Goal: Browse casually: Explore the website without a specific task or goal

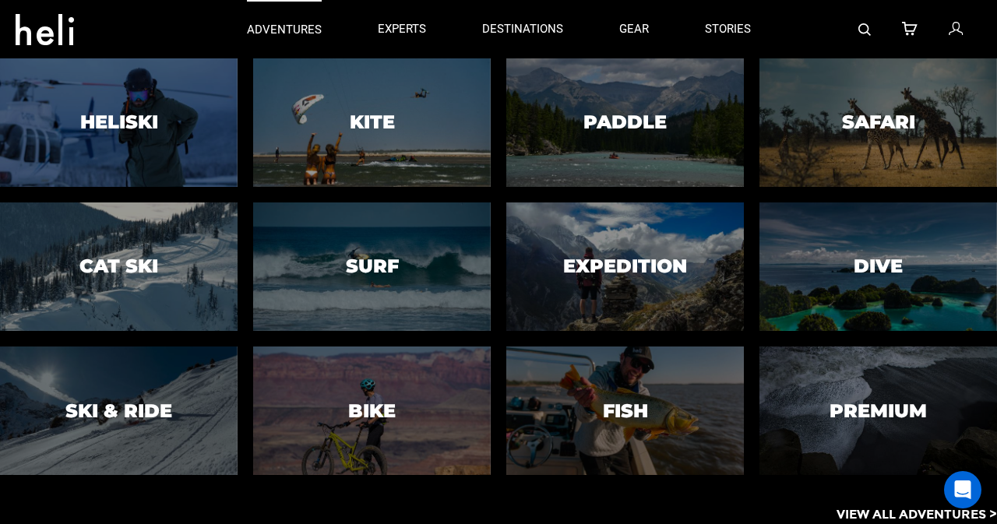
click at [301, 32] on p "adventures" at bounding box center [284, 30] width 75 height 16
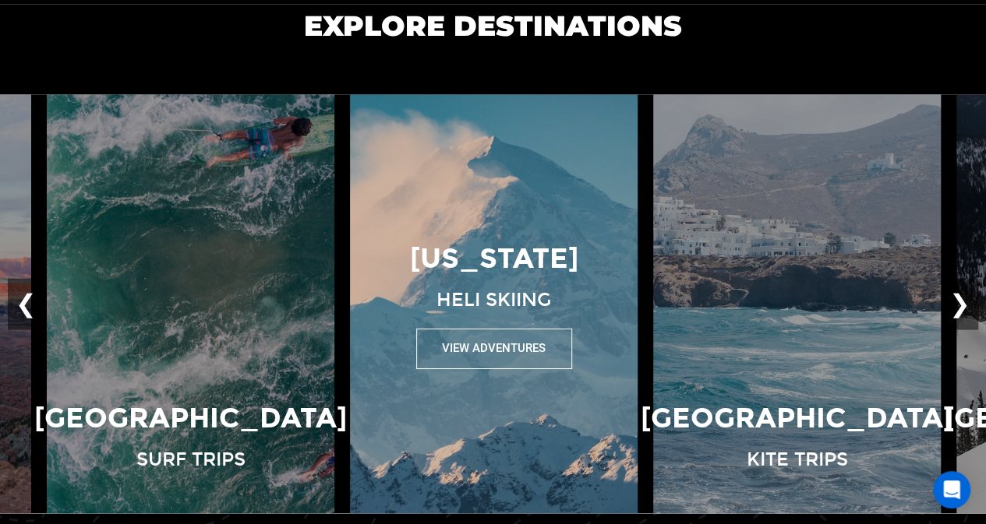
scroll to position [1078, 0]
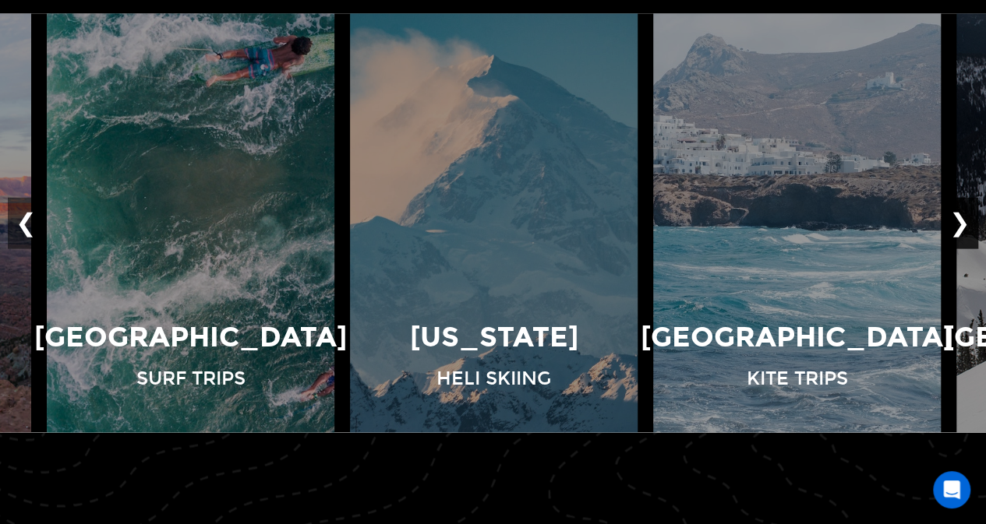
click at [958, 224] on button "❯" at bounding box center [959, 222] width 37 height 51
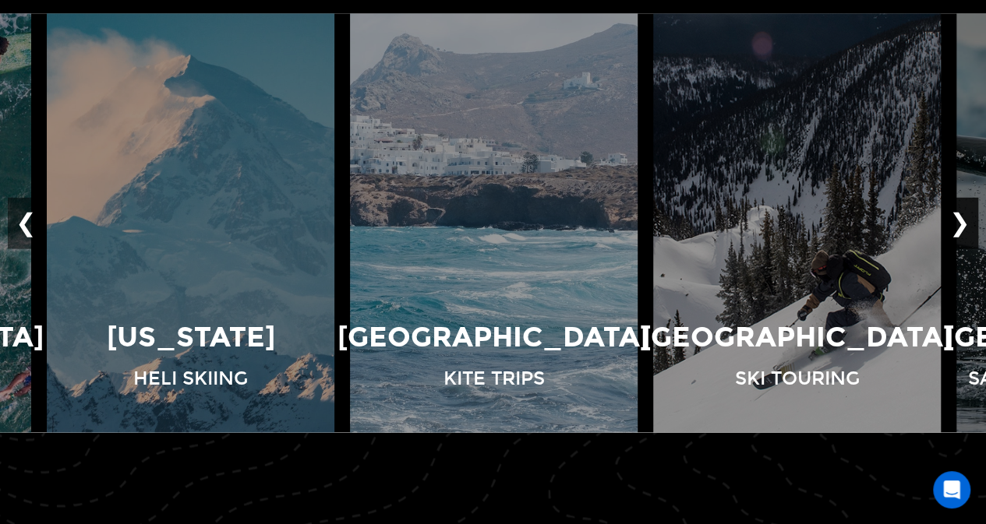
click at [958, 224] on button "❯" at bounding box center [959, 222] width 37 height 51
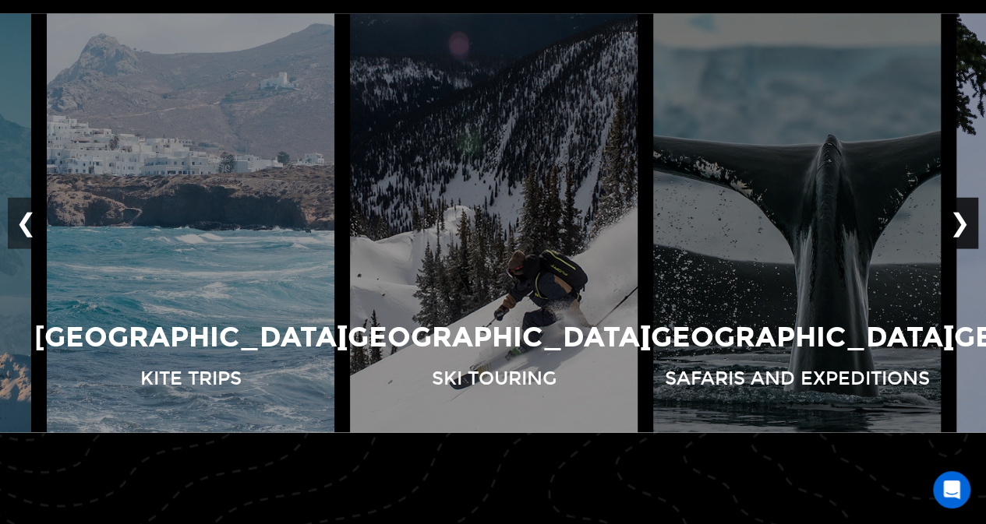
click at [958, 224] on button "❯" at bounding box center [959, 222] width 37 height 51
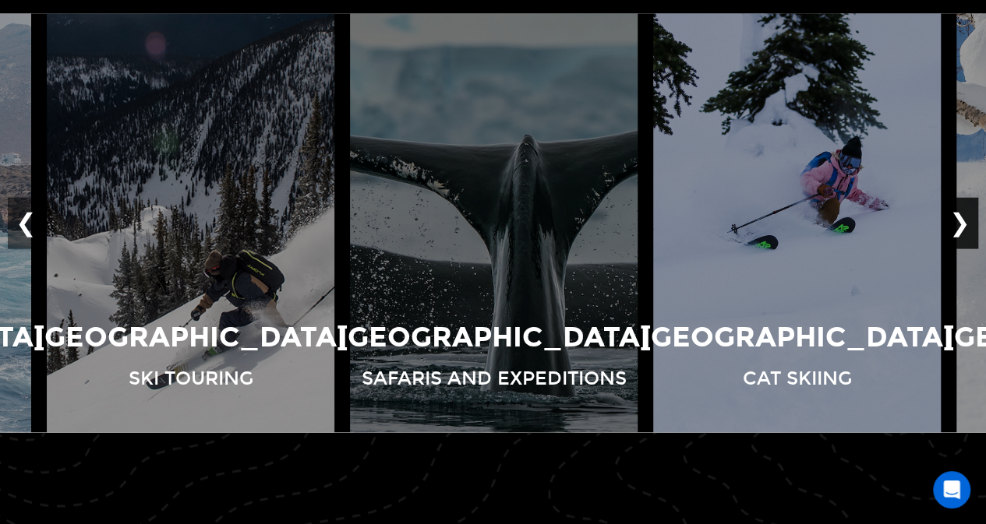
click at [958, 224] on button "❯" at bounding box center [959, 222] width 37 height 51
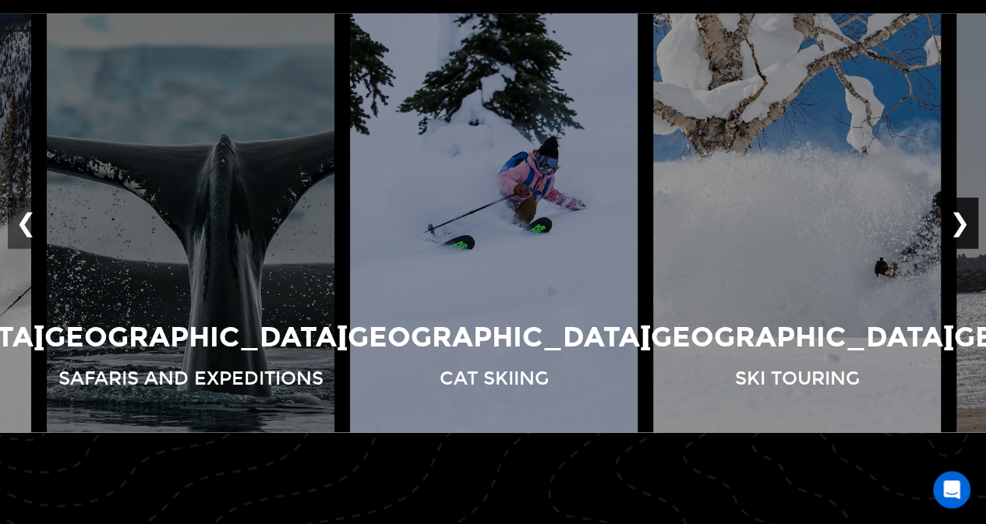
click at [958, 224] on button "❯" at bounding box center [959, 222] width 37 height 51
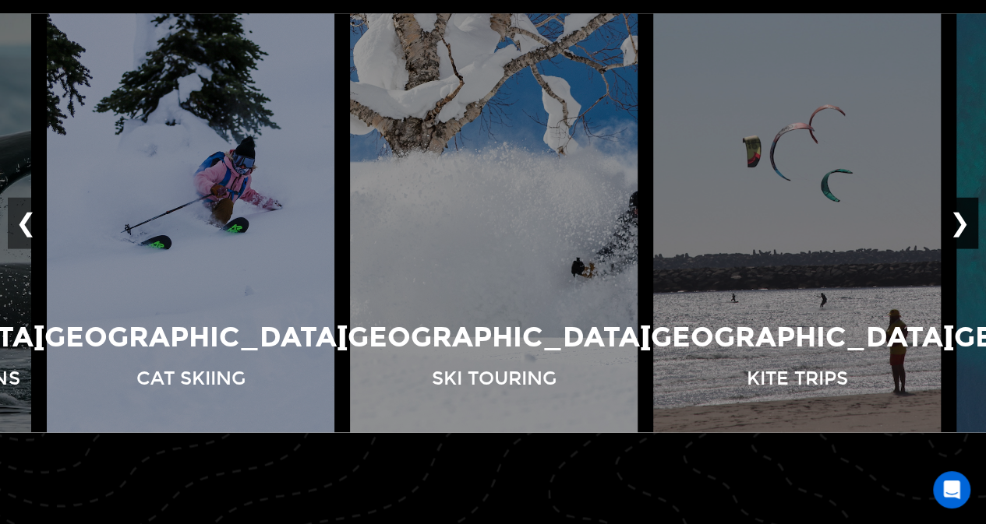
click at [958, 224] on button "❯" at bounding box center [959, 222] width 37 height 51
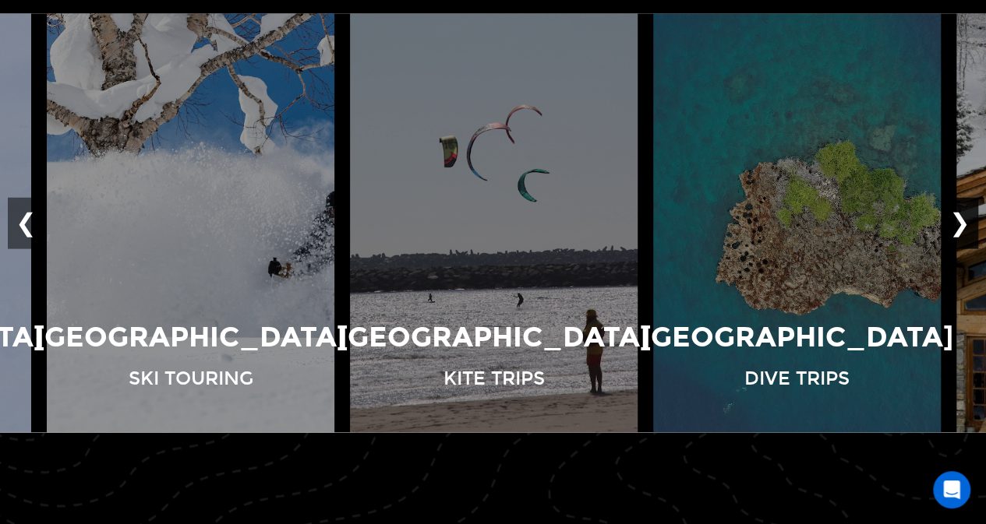
click at [958, 224] on button "❯" at bounding box center [959, 222] width 37 height 51
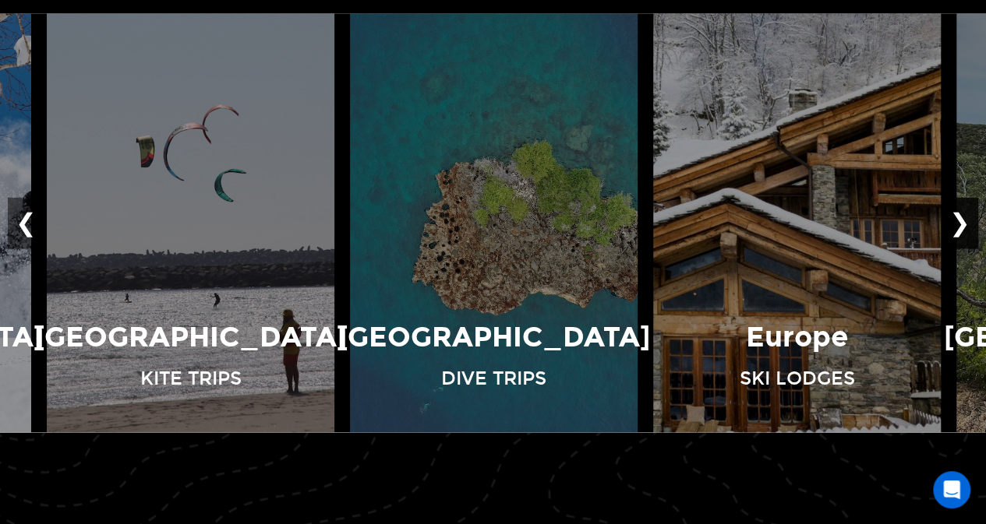
click at [958, 224] on button "❯" at bounding box center [959, 222] width 37 height 51
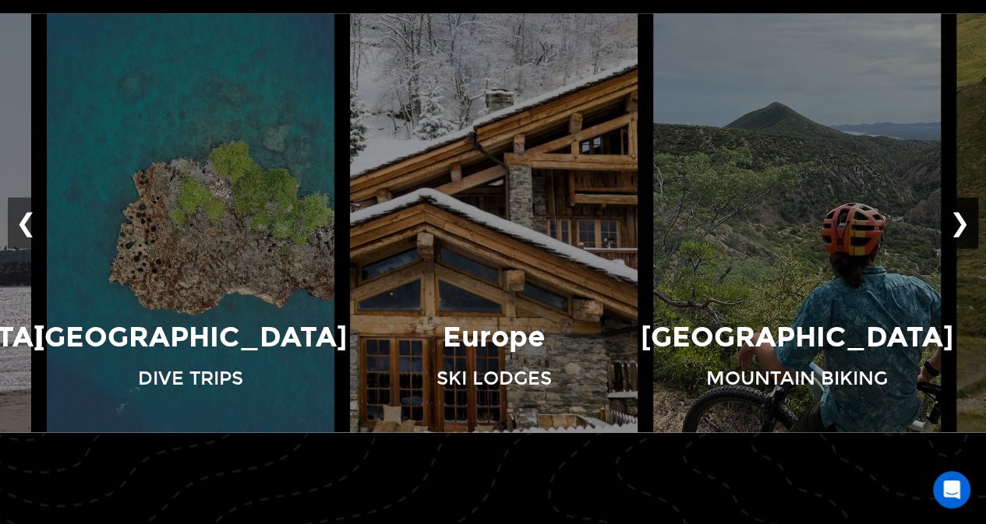
click at [958, 224] on button "❯" at bounding box center [959, 222] width 37 height 51
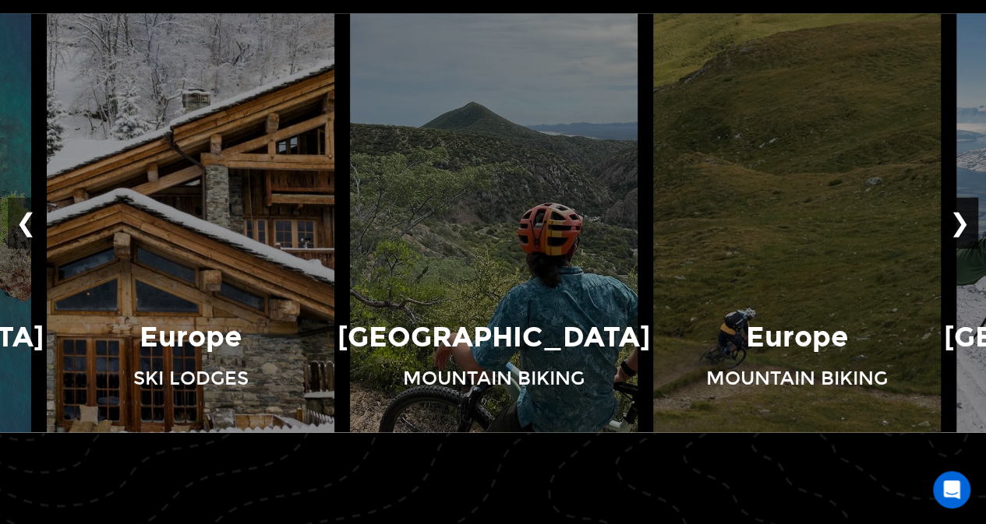
click at [958, 224] on button "❯" at bounding box center [959, 222] width 37 height 51
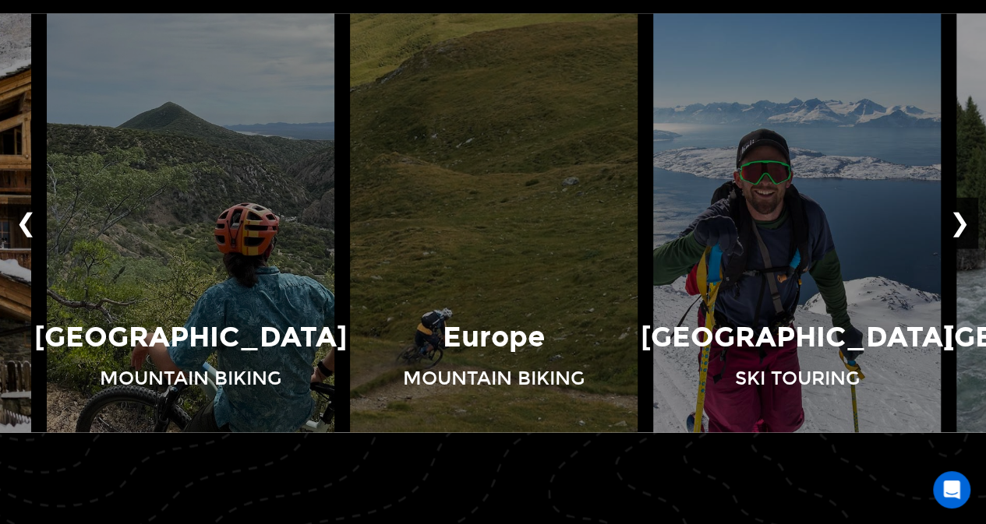
click at [958, 224] on button "❯" at bounding box center [959, 222] width 37 height 51
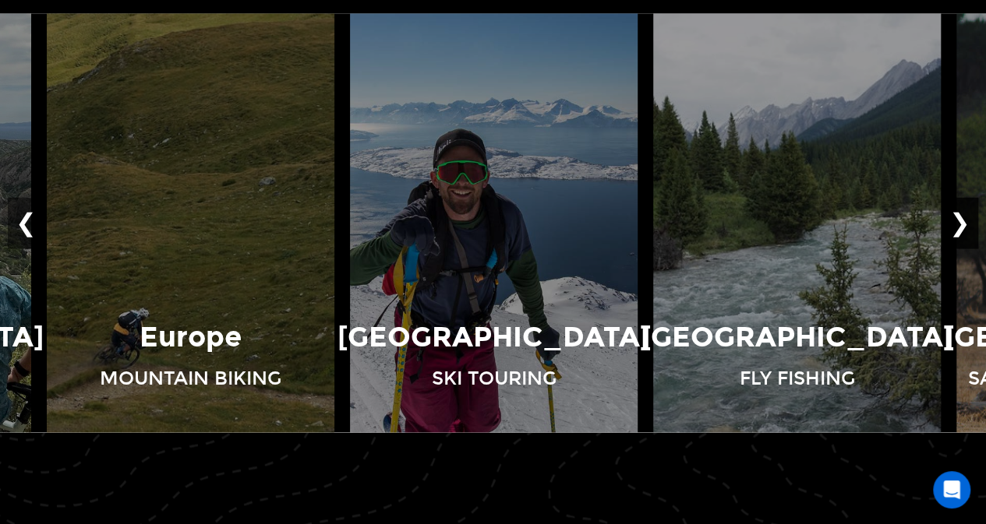
click at [958, 224] on button "❯" at bounding box center [959, 222] width 37 height 51
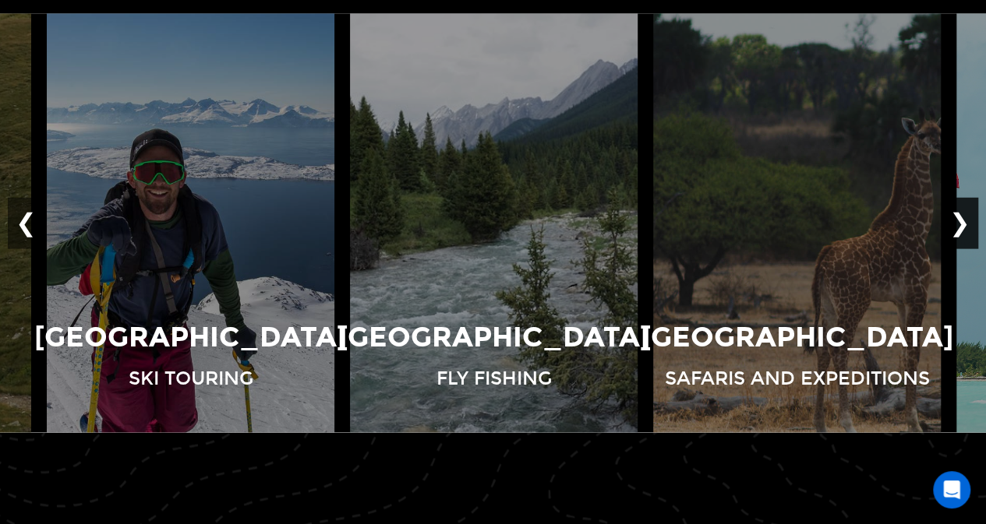
click at [958, 224] on button "❯" at bounding box center [959, 222] width 37 height 51
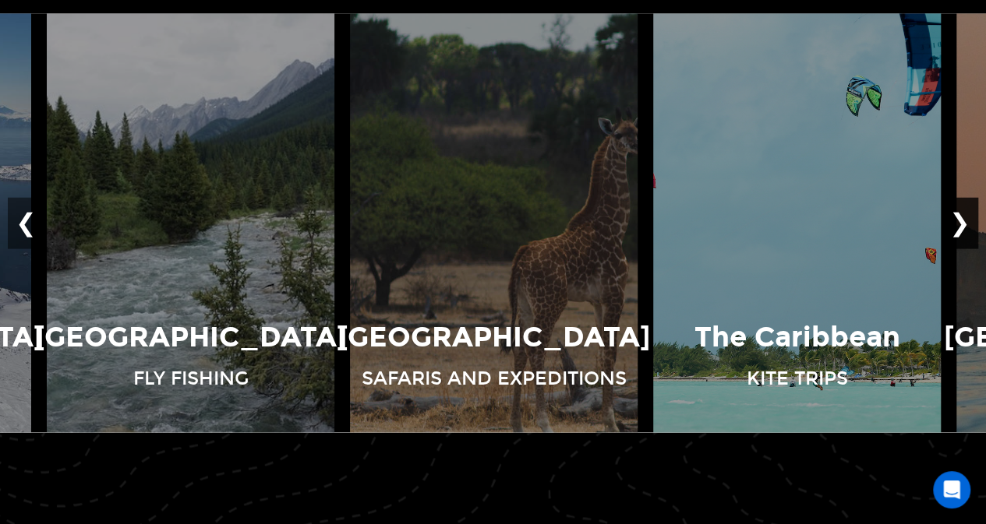
click at [958, 224] on button "❯" at bounding box center [959, 222] width 37 height 51
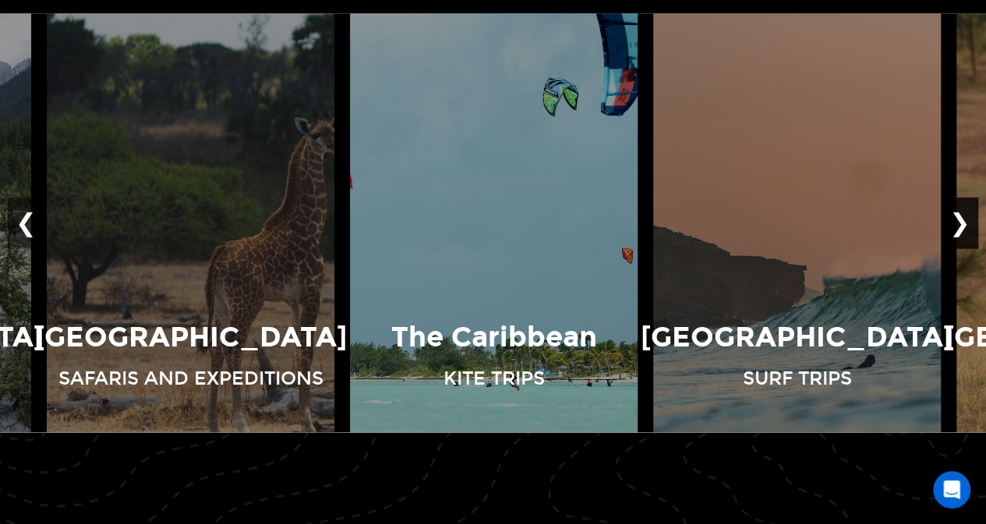
click at [958, 224] on button "❯" at bounding box center [959, 222] width 37 height 51
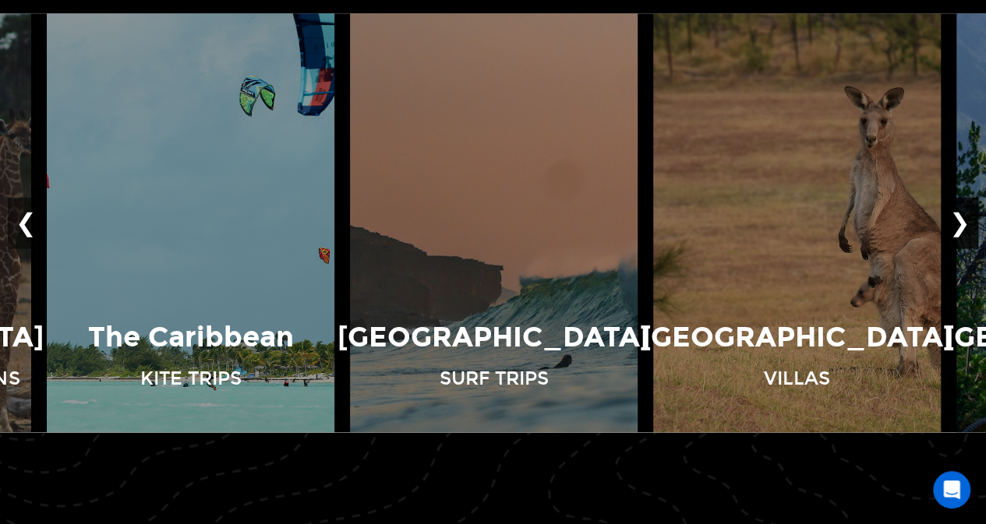
click at [958, 224] on button "❯" at bounding box center [959, 222] width 37 height 51
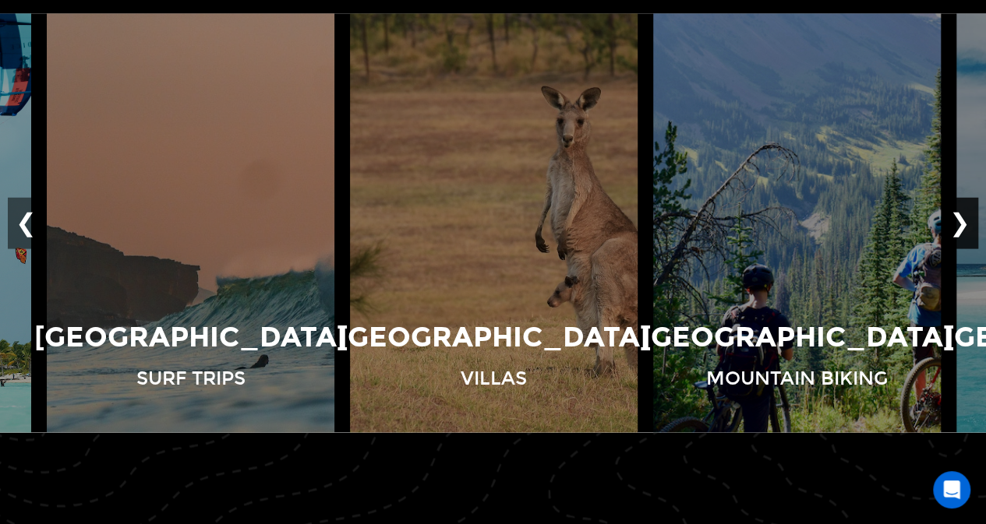
click at [958, 224] on button "❯" at bounding box center [959, 222] width 37 height 51
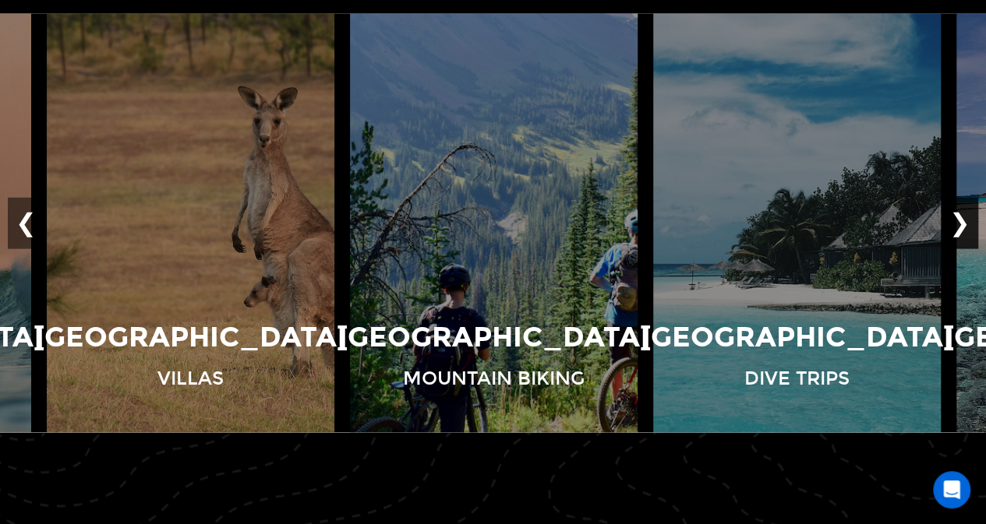
click at [958, 224] on button "❯" at bounding box center [959, 222] width 37 height 51
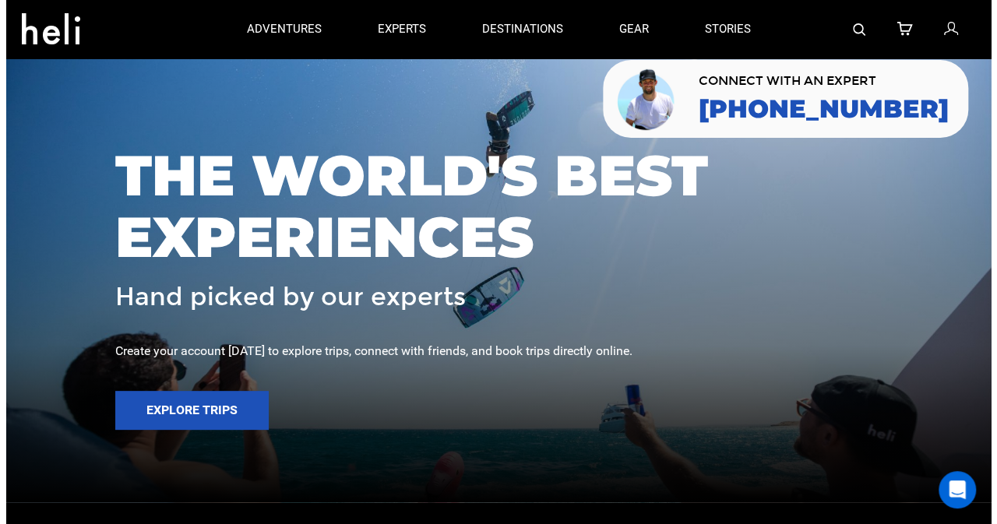
scroll to position [0, 0]
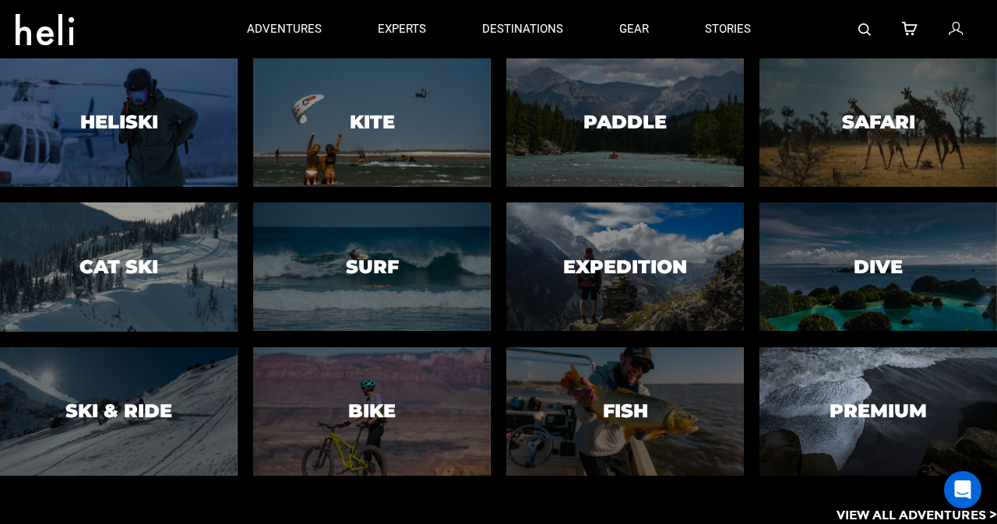
click at [823, 429] on div at bounding box center [878, 410] width 242 height 131
